Goal: Information Seeking & Learning: Learn about a topic

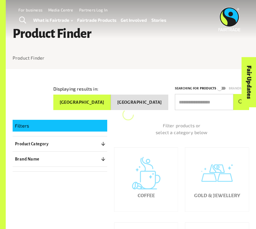
click at [195, 103] on div "Fair Updates" at bounding box center [216, 100] width 50 height 15
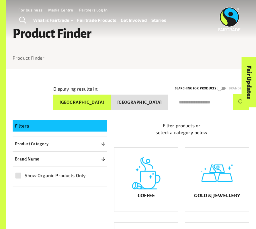
click at [195, 103] on div "Fair Updates" at bounding box center [216, 100] width 50 height 15
click at [191, 104] on input "text" at bounding box center [204, 102] width 58 height 16
type input "**********"
click at [233, 94] on button "submit" at bounding box center [241, 102] width 16 height 16
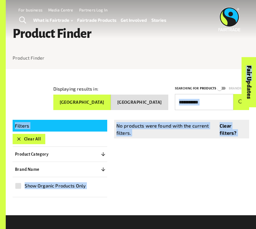
drag, startPoint x: 214, startPoint y: 101, endPoint x: 172, endPoint y: 101, distance: 42.4
click at [172, 101] on body "Menu For business Media Centre Partners Log In What is Fairtrade How Fairtrade …" at bounding box center [128, 158] width 256 height 317
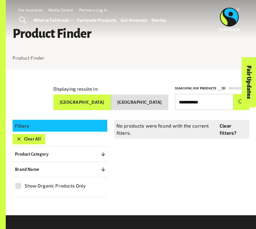
click at [206, 96] on div "Fair Updates" at bounding box center [216, 100] width 50 height 15
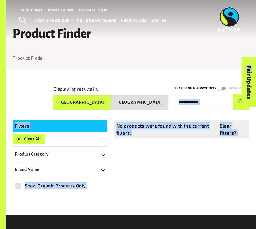
drag, startPoint x: 206, startPoint y: 100, endPoint x: 191, endPoint y: 101, distance: 15.6
click at [191, 101] on body "Menu For business Media Centre Partners Log In What is Fairtrade How Fairtrade …" at bounding box center [128, 158] width 256 height 317
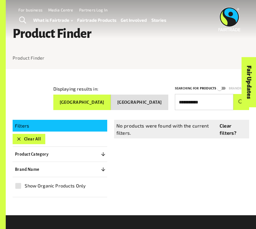
click at [191, 101] on input "**********" at bounding box center [204, 102] width 58 height 16
click at [199, 102] on div "Fair Updates" at bounding box center [216, 100] width 50 height 15
click at [15, 137] on button "Clear All" at bounding box center [29, 139] width 33 height 10
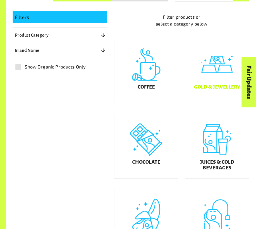
scroll to position [109, 0]
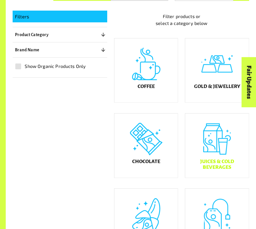
click at [212, 159] on div "Juices & Cold Beverages" at bounding box center [217, 145] width 64 height 64
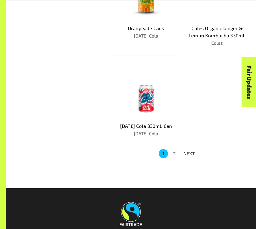
scroll to position [479, 0]
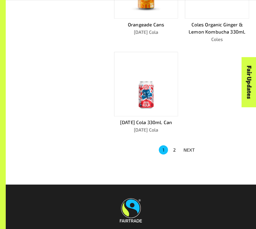
click at [172, 148] on button "2" at bounding box center [173, 149] width 9 height 9
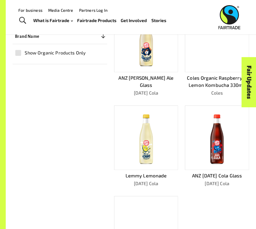
click at [156, 143] on img at bounding box center [145, 138] width 29 height 58
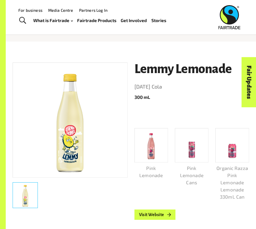
scroll to position [27, 0]
